Goal: Find specific page/section: Find specific page/section

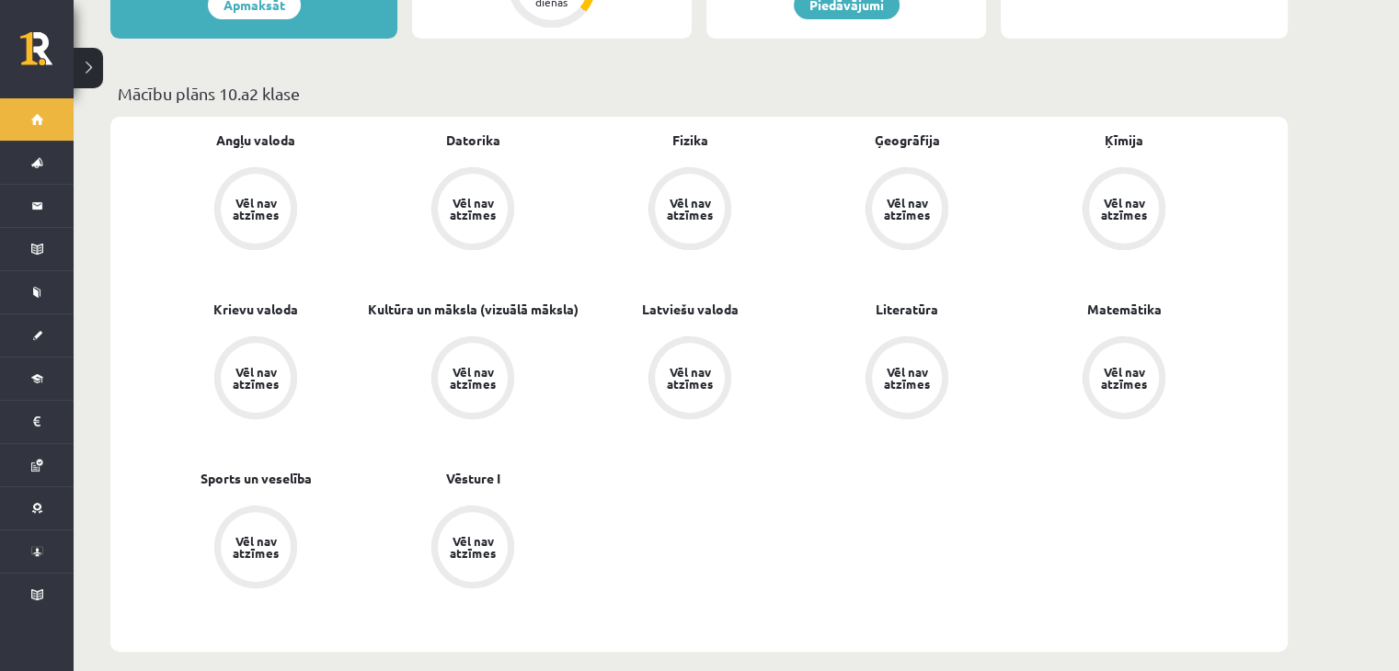
scroll to position [515, 0]
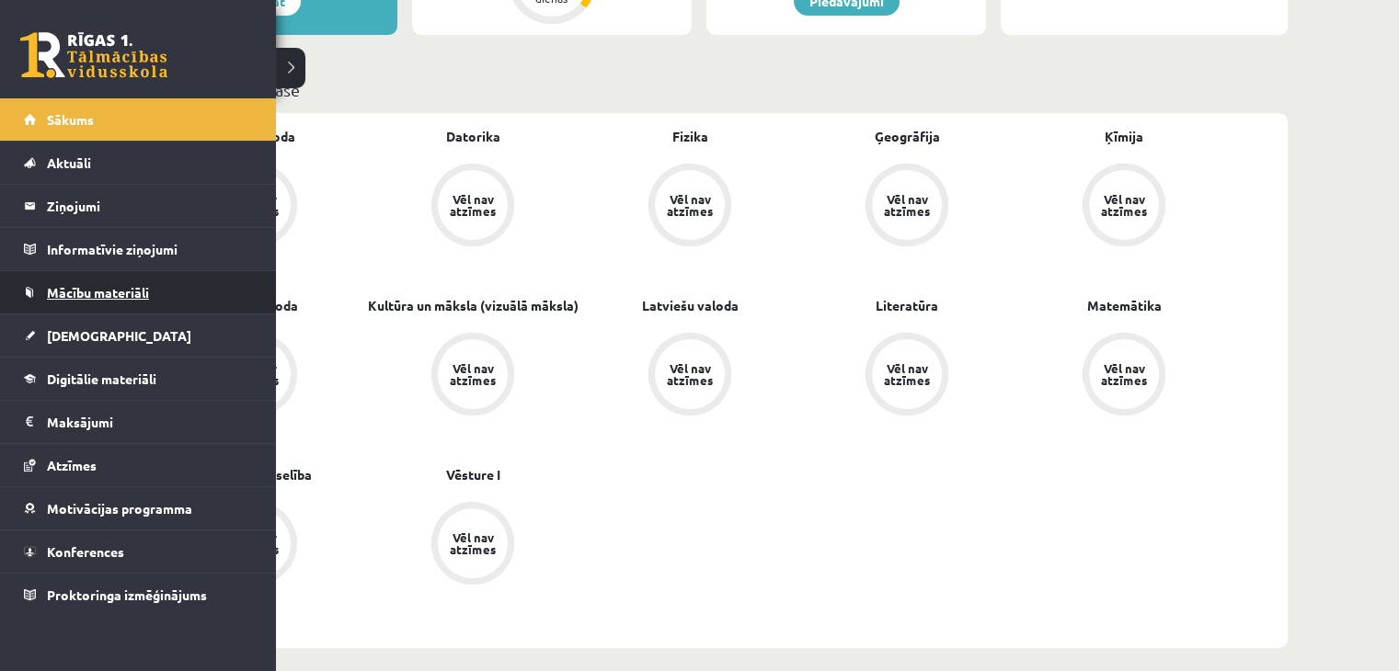
click at [90, 284] on span "Mācību materiāli" at bounding box center [98, 292] width 102 height 17
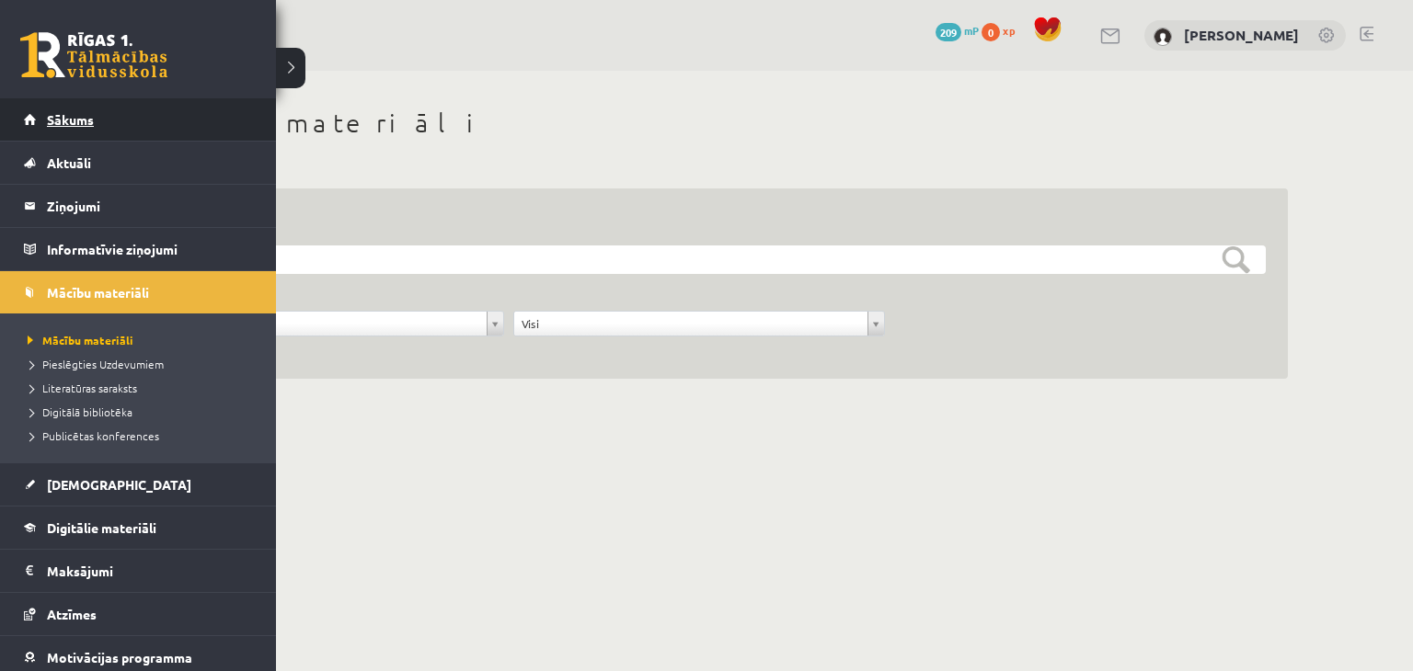
click at [96, 110] on link "Sākums" at bounding box center [138, 119] width 229 height 42
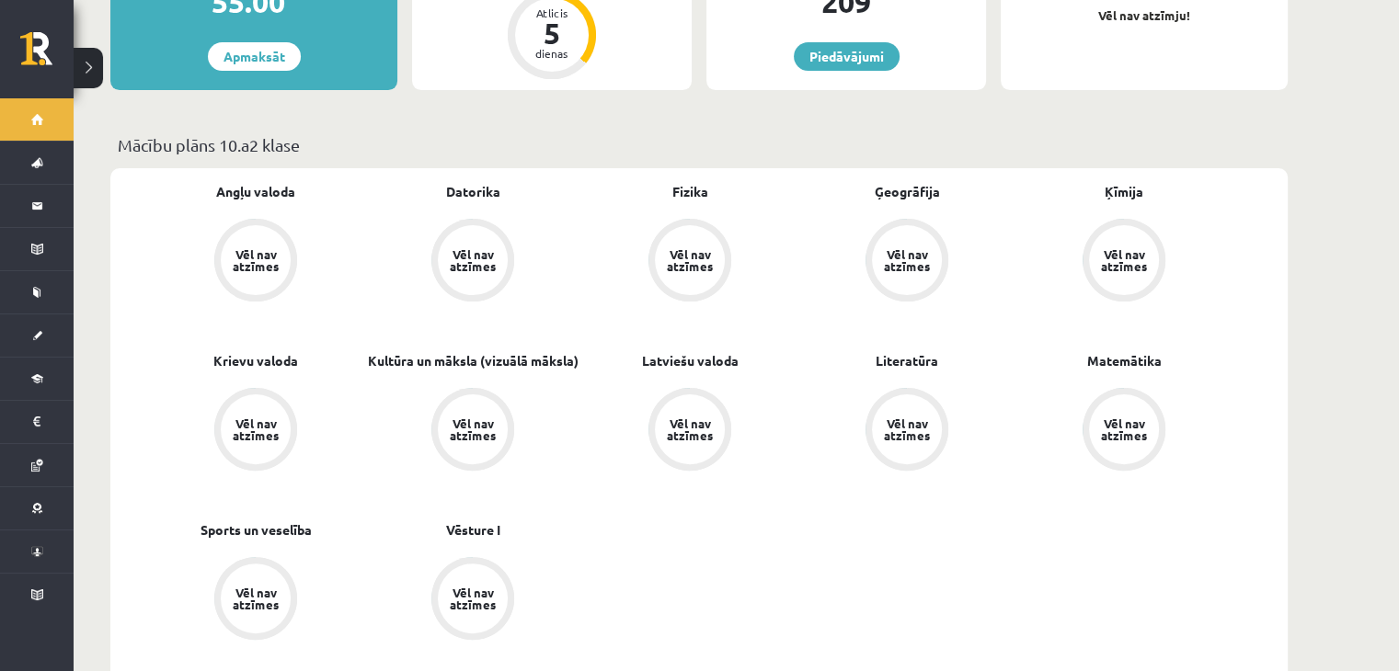
scroll to position [456, 0]
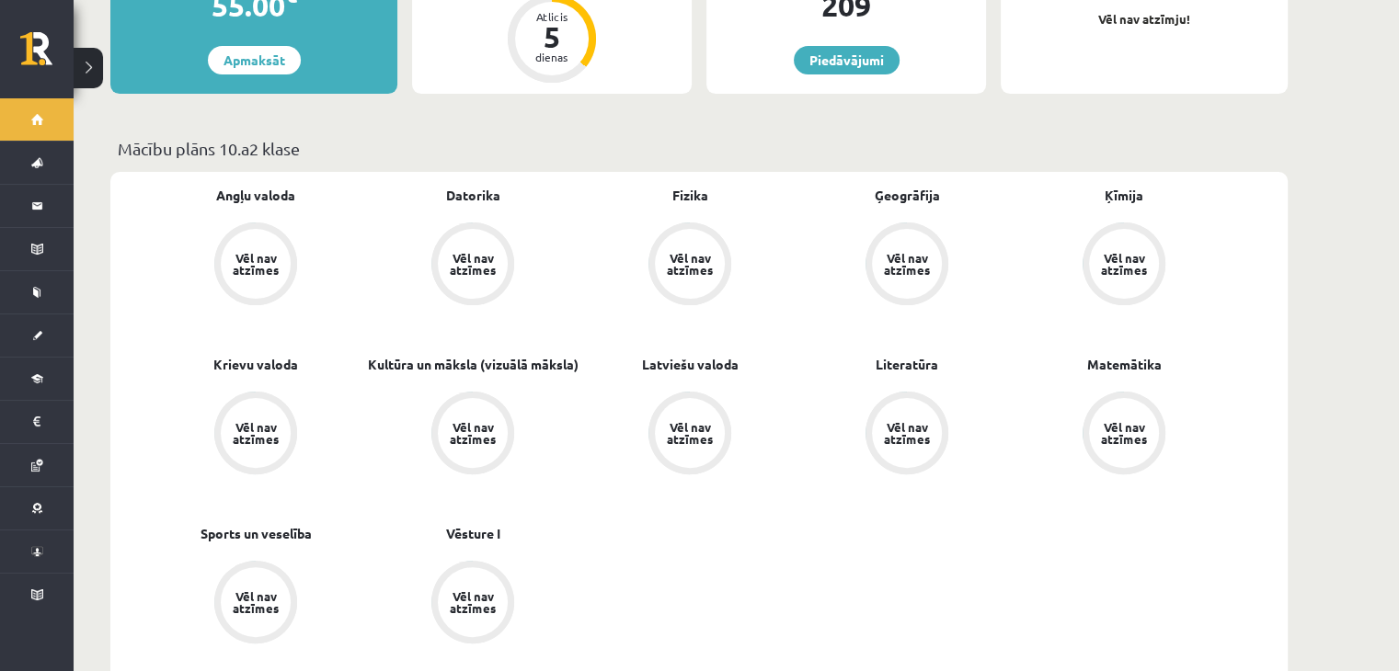
click at [699, 264] on div "Vēl nav atzīmes" at bounding box center [690, 264] width 70 height 70
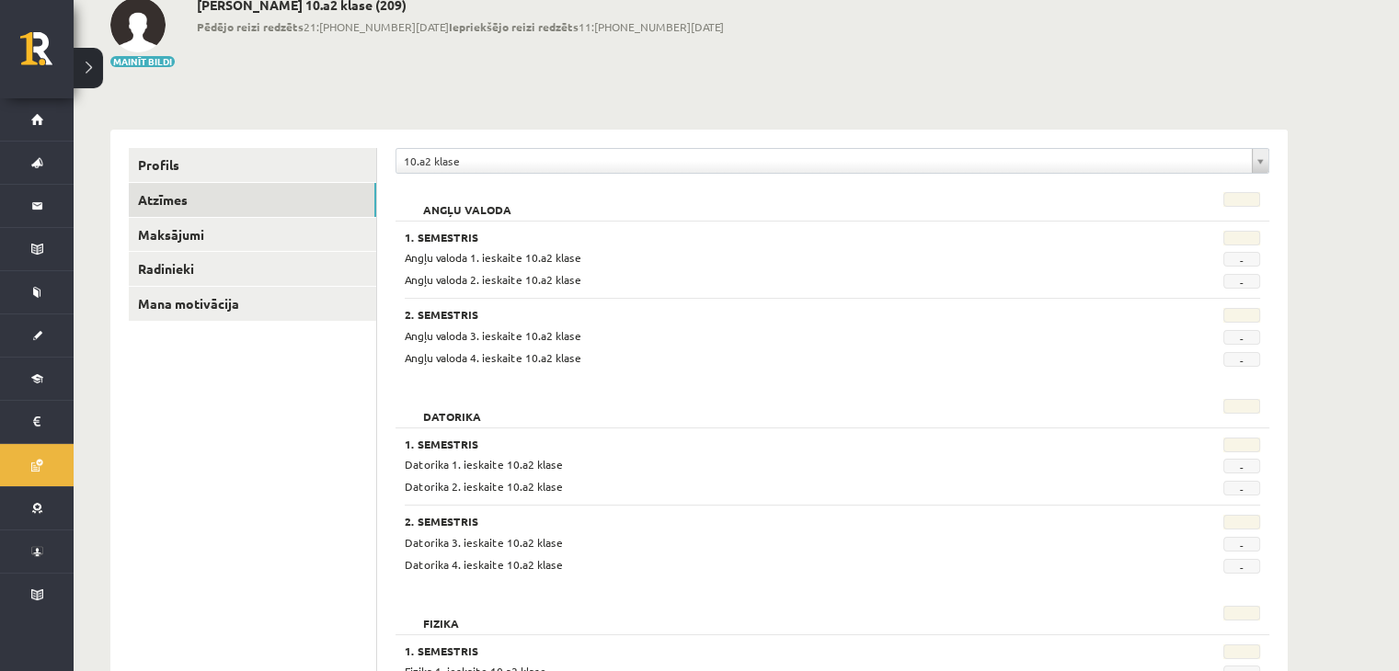
scroll to position [110, 0]
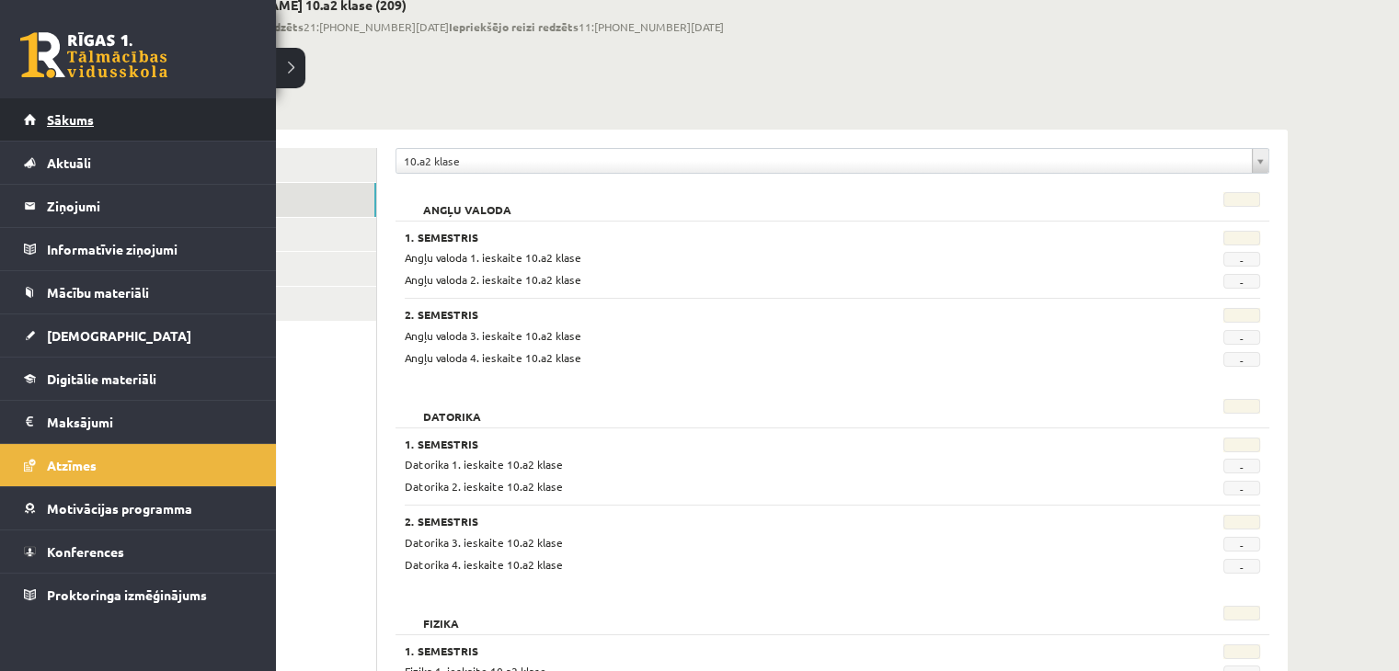
click at [61, 115] on span "Sākums" at bounding box center [70, 119] width 47 height 17
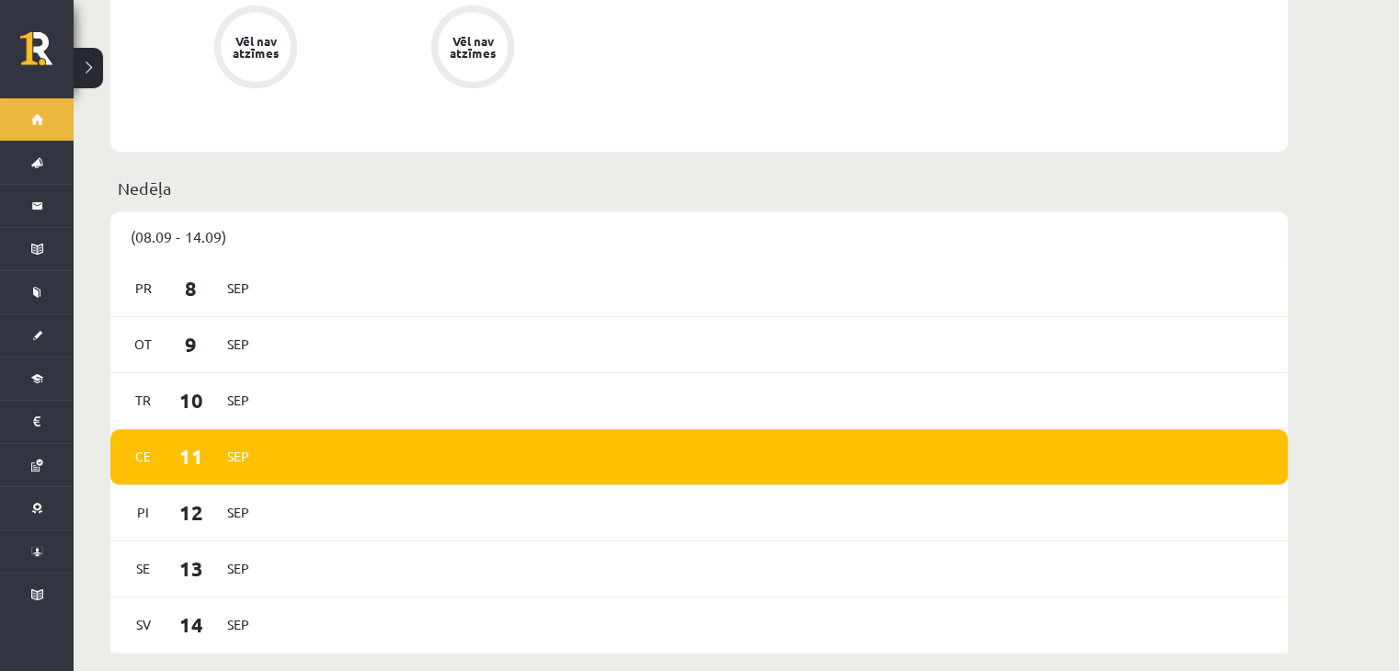
scroll to position [986, 0]
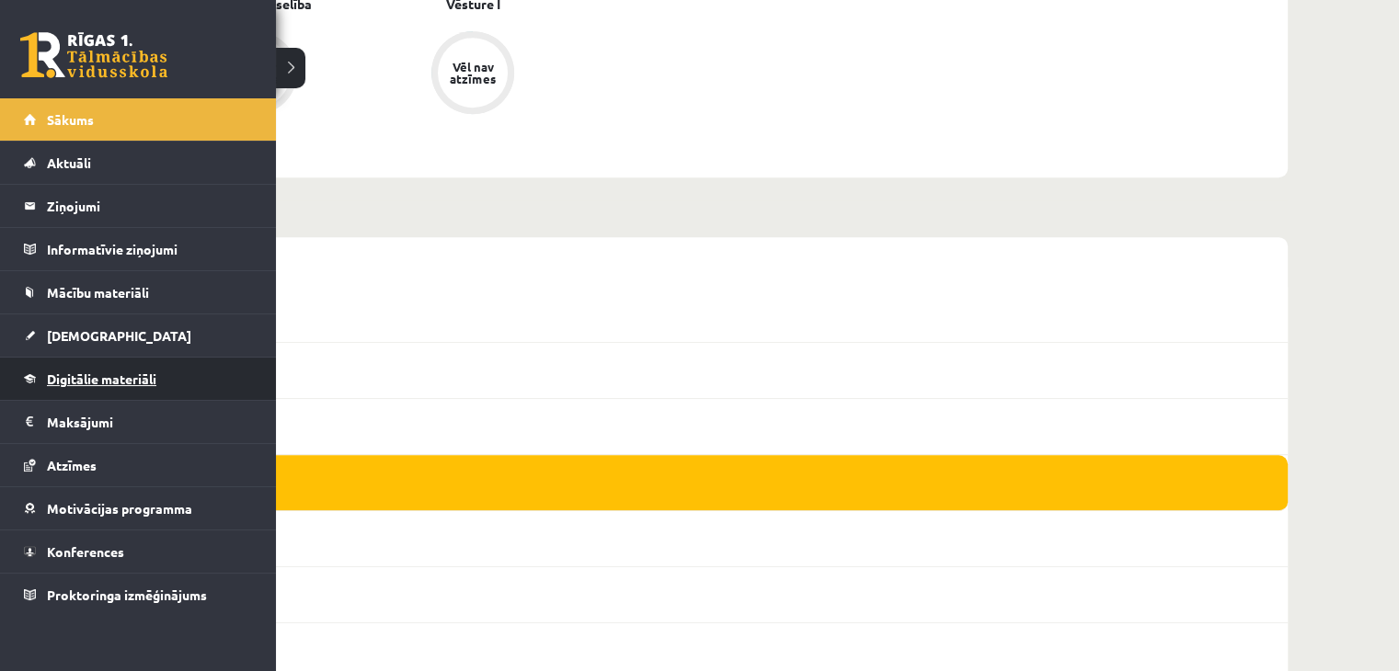
click at [110, 383] on span "Digitālie materiāli" at bounding box center [101, 379] width 109 height 17
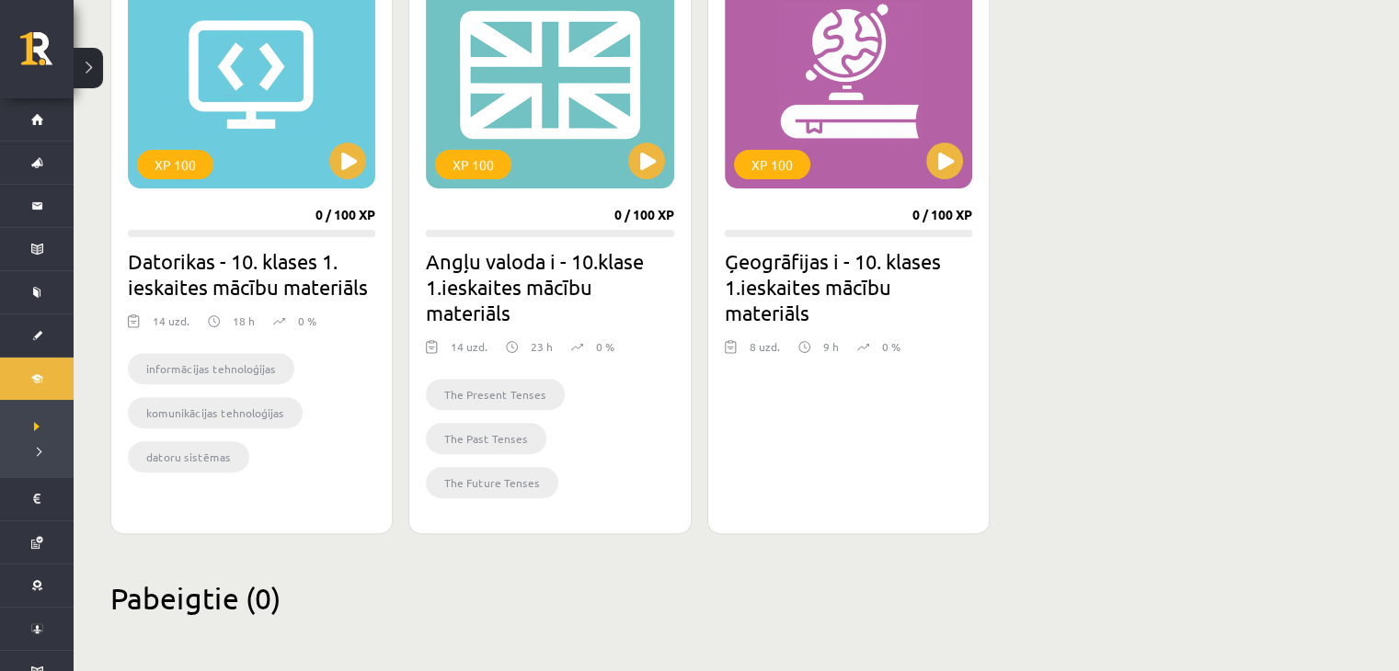
scroll to position [587, 0]
